Goal: Find specific page/section: Find specific page/section

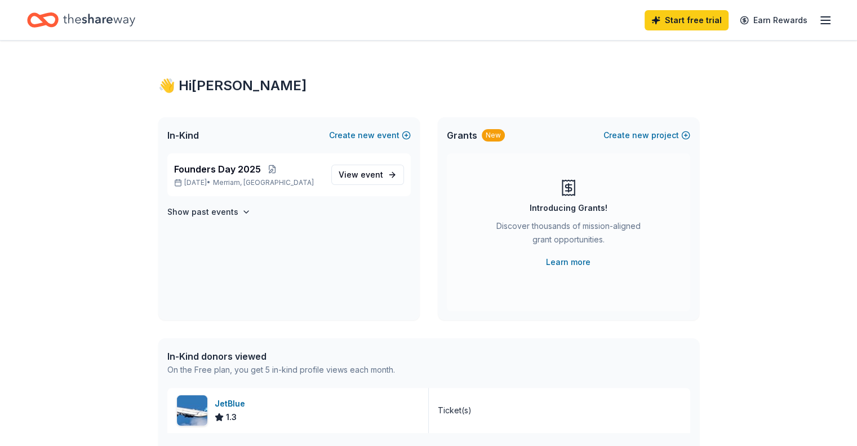
click at [95, 21] on icon "Home" at bounding box center [99, 19] width 72 height 23
click at [113, 21] on icon "Home" at bounding box center [99, 20] width 72 height 12
click at [124, 16] on icon "Home" at bounding box center [99, 19] width 72 height 23
click at [821, 24] on line "button" at bounding box center [825, 24] width 9 height 0
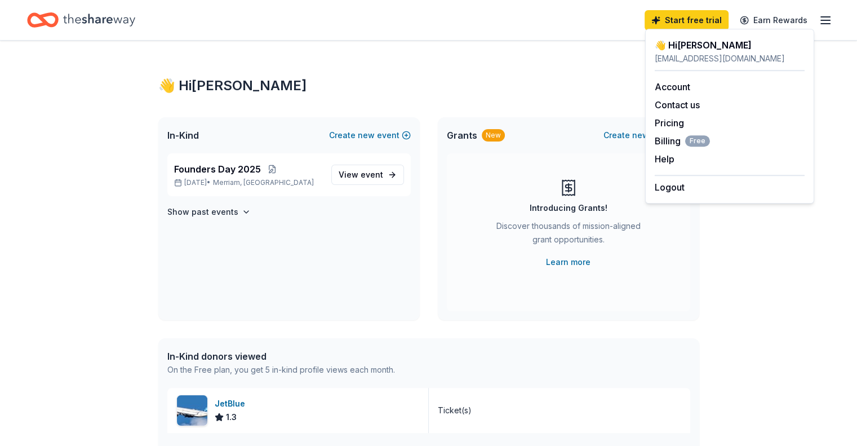
click at [54, 32] on icon "Home" at bounding box center [43, 20] width 32 height 26
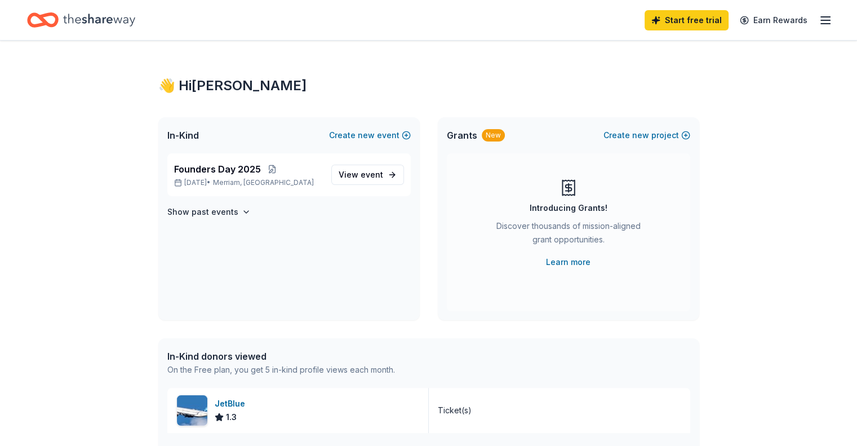
click at [59, 22] on icon "Home" at bounding box center [43, 20] width 32 height 26
click at [287, 180] on p "Nov 08, 2025 • Merriam, KS" at bounding box center [248, 182] width 148 height 9
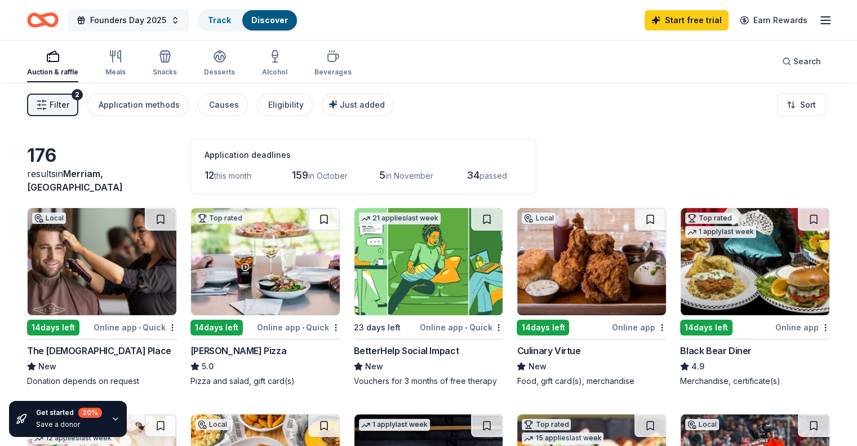
click at [128, 23] on span "Founders Day 2025" at bounding box center [128, 21] width 76 height 14
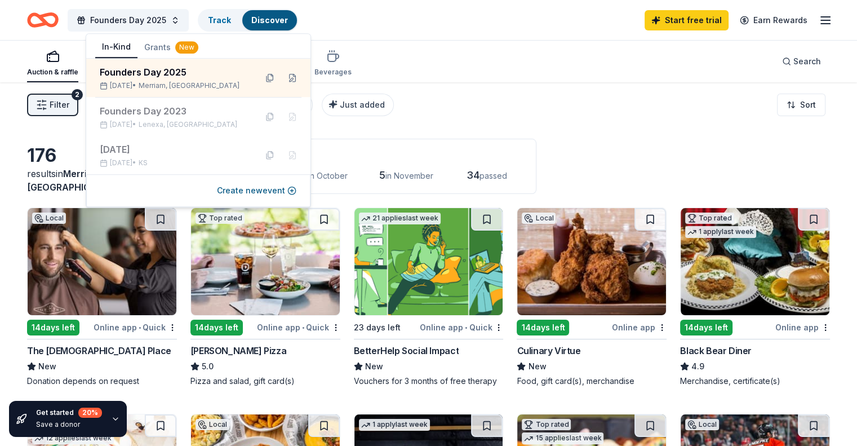
click at [375, 22] on div "Founders Day 2025 Track Discover Start free trial Earn Rewards" at bounding box center [428, 20] width 803 height 26
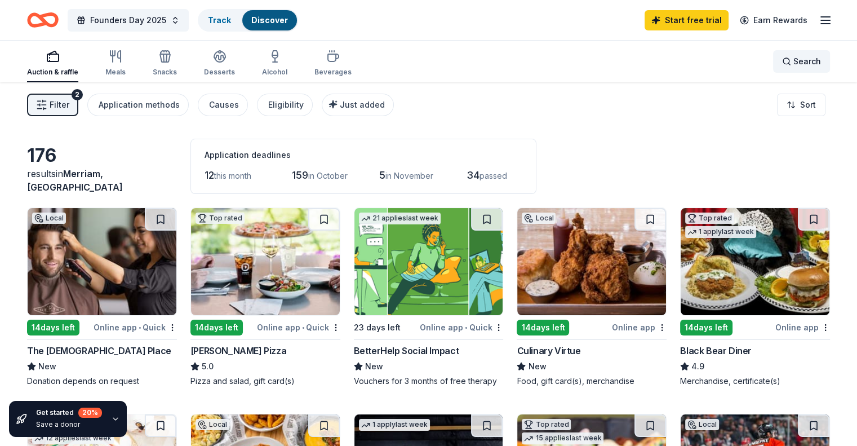
click at [795, 60] on span "Search" at bounding box center [807, 62] width 28 height 14
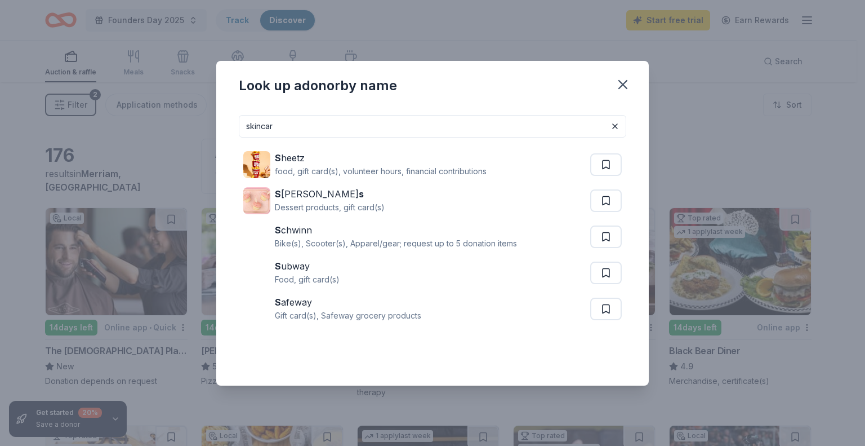
type input "skincare"
